Goal: Navigation & Orientation: Find specific page/section

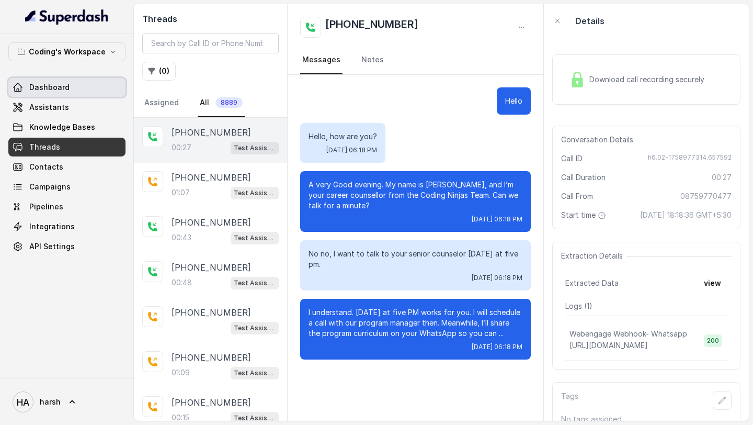
click at [80, 83] on link "Dashboard" at bounding box center [66, 87] width 117 height 19
